Goal: Task Accomplishment & Management: Complete application form

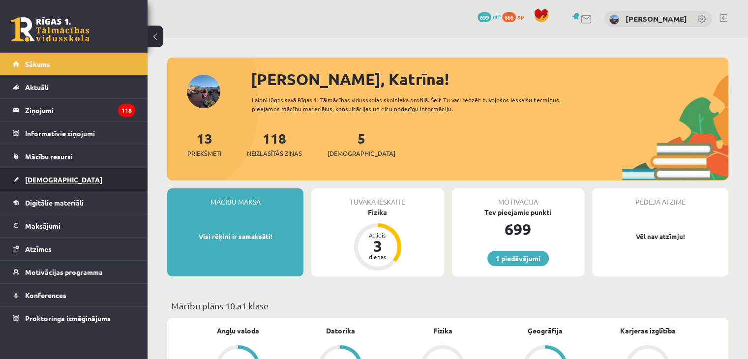
click at [39, 180] on span "[DEMOGRAPHIC_DATA]" at bounding box center [63, 179] width 77 height 9
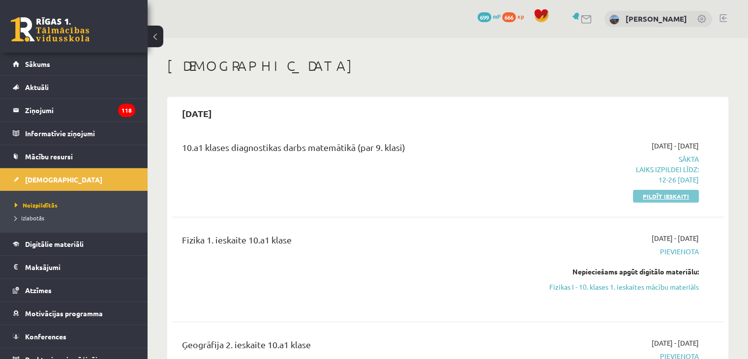
click at [657, 199] on link "Pildīt ieskaiti" at bounding box center [666, 196] width 66 height 13
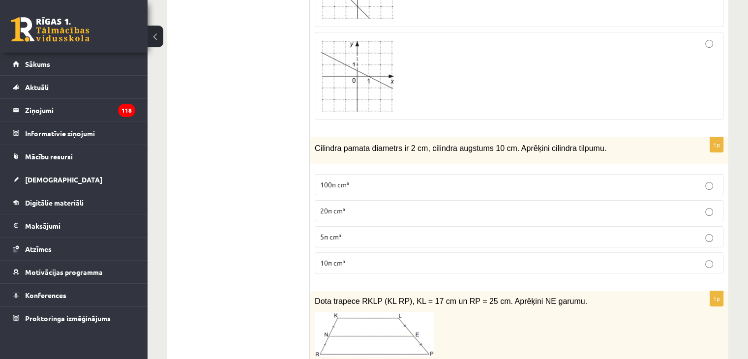
scroll to position [3964, 0]
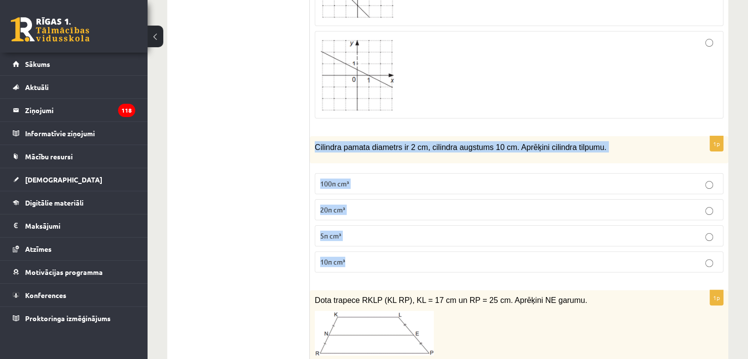
drag, startPoint x: 315, startPoint y: 117, endPoint x: 372, endPoint y: 227, distance: 124.5
click at [372, 227] on div "1p Cilindra pamata diametrs ir 2 cm, cilindra augstums 10 cm. Aprēķini cilindra…" at bounding box center [519, 208] width 418 height 144
copy div "Cilindra pamata diametrs ir 2 cm, cilindra augstums 10 cm. Aprēķini cilindra ti…"
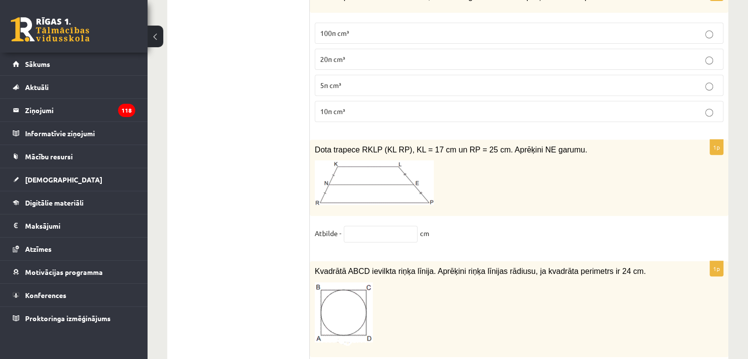
scroll to position [4135, 0]
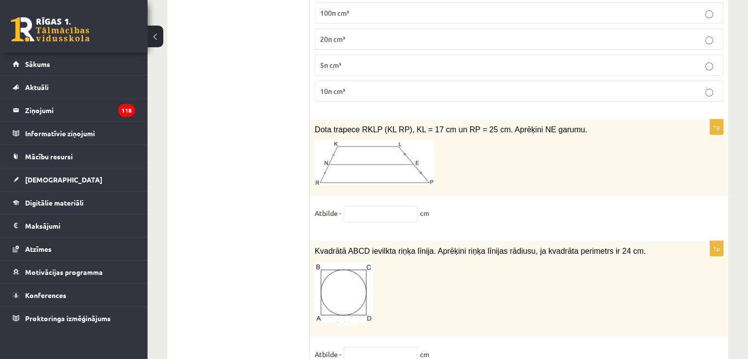
drag, startPoint x: 310, startPoint y: 267, endPoint x: 477, endPoint y: 189, distance: 184.6
click at [477, 189] on div "1p Dota trapece RKLP (KL RP), KL = 17 cm un RP = 25 cm. Aprēķini NE garumu. Atb…" at bounding box center [519, 175] width 418 height 112
copy div "Dota trapece RKLP (KL RP), KL = 17 cm un RP = 25 cm. Aprēķini NE garumu. Atbild…"
